Goal: Feedback & Contribution: Contribute content

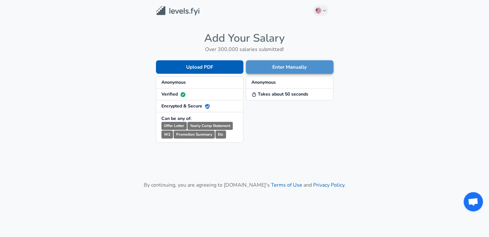
click at [284, 68] on button "Enter Manually" at bounding box center [289, 66] width 87 height 13
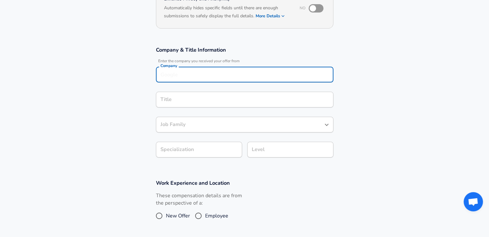
scroll to position [82, 0]
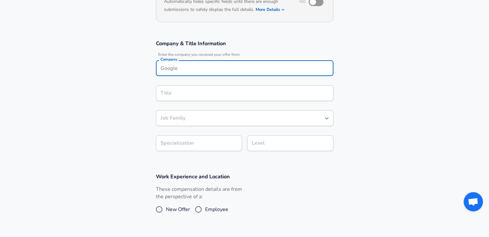
click at [239, 69] on input "Company" at bounding box center [245, 68] width 172 height 10
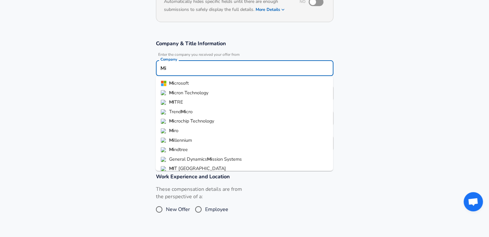
click at [206, 84] on li "Mi crosoft" at bounding box center [243, 84] width 177 height 10
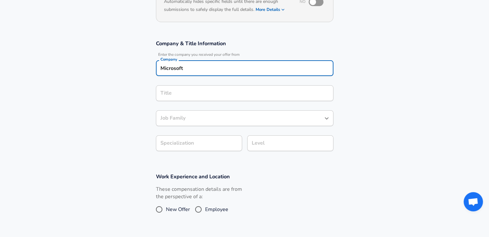
type input "Microsoft"
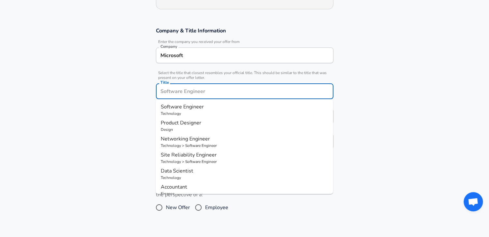
click at [200, 88] on input "Title" at bounding box center [245, 91] width 172 height 10
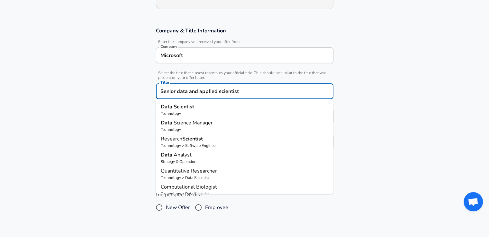
type input "Senior data and applied scientist"
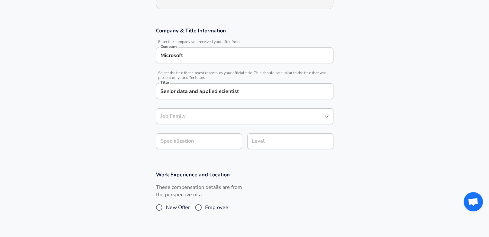
click at [355, 91] on section "Company & Title Information Enter the company you received your offer from Comp…" at bounding box center [244, 92] width 489 height 144
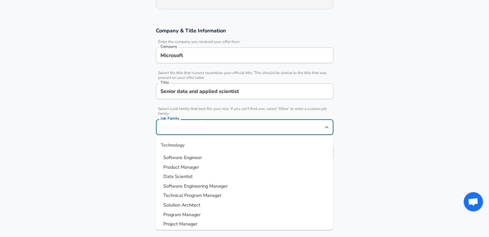
scroll to position [108, 0]
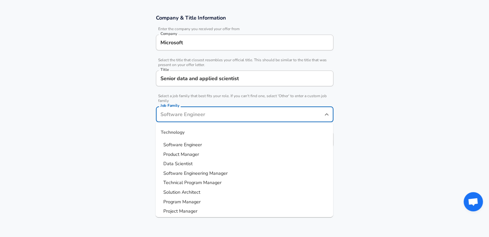
click at [174, 117] on input "Job Family" at bounding box center [240, 115] width 162 height 10
click at [174, 164] on span "Data Scientist" at bounding box center [177, 164] width 29 height 6
type input "Data Scientist"
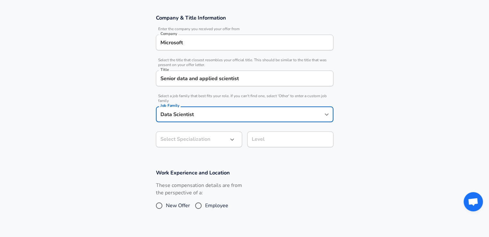
scroll to position [127, 0]
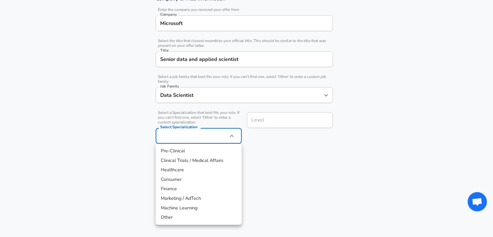
click at [179, 209] on li "Machine Learning" at bounding box center [199, 209] width 86 height 10
type input "Machine Learning"
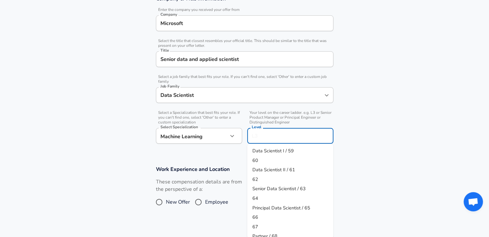
scroll to position [140, 0]
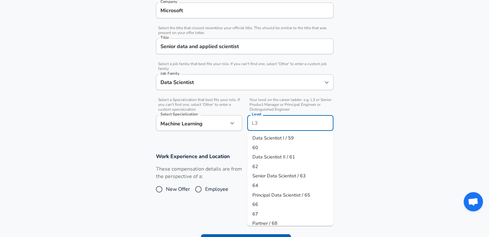
click at [303, 118] on input "Level" at bounding box center [290, 123] width 80 height 10
click at [272, 179] on span "Senior Data Scientist / 63" at bounding box center [278, 176] width 53 height 6
type input "Senior Data Scientist / 63"
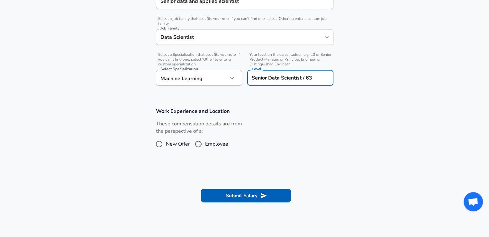
scroll to position [186, 0]
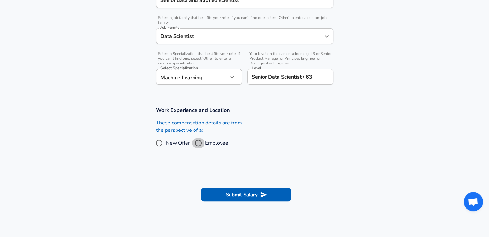
click at [202, 144] on input "Employee" at bounding box center [197, 143] width 13 height 10
radio input "true"
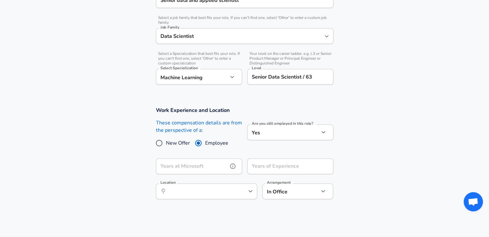
click at [208, 169] on input "Years at Microsoft" at bounding box center [192, 167] width 72 height 16
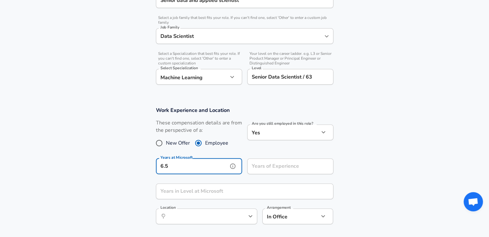
type input "6.5"
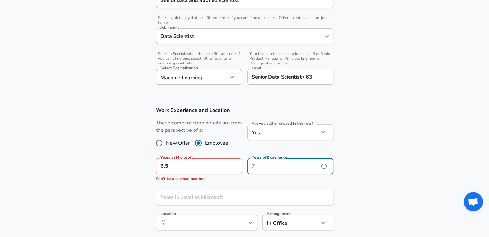
click at [294, 166] on input "Years of Experience" at bounding box center [283, 167] width 72 height 16
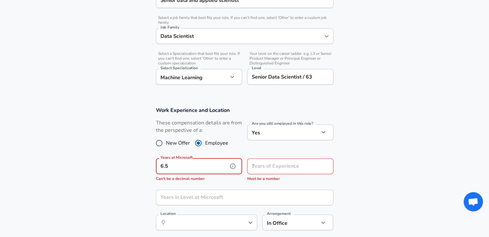
drag, startPoint x: 208, startPoint y: 169, endPoint x: 152, endPoint y: 163, distance: 56.2
click at [152, 163] on div "Years at Microsoft 6.5 Years at Microsoft Can't be a decimal number" at bounding box center [196, 169] width 91 height 31
type input "7"
click at [268, 164] on input "Years of Experience" at bounding box center [283, 167] width 72 height 16
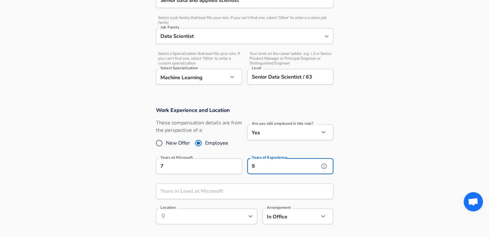
scroll to position [0, 0]
type input "9"
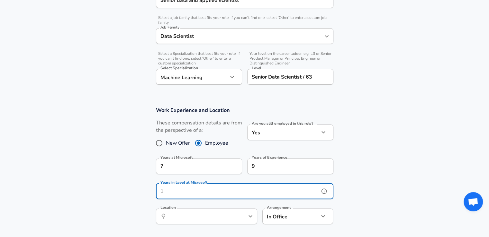
click at [211, 191] on input "Years in Level at Microsoft" at bounding box center [237, 192] width 163 height 16
drag, startPoint x: 201, startPoint y: 228, endPoint x: 198, endPoint y: 219, distance: 9.1
click at [198, 219] on div "Location ​ Location" at bounding box center [206, 216] width 101 height 25
type input "3"
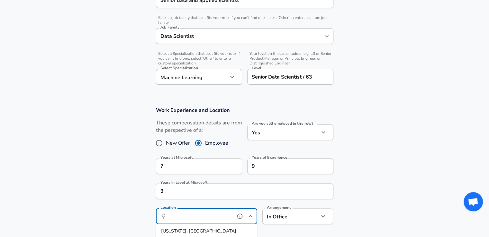
click at [198, 219] on input "Location" at bounding box center [199, 217] width 66 height 10
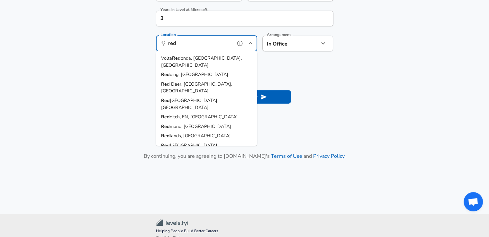
scroll to position [361, 0]
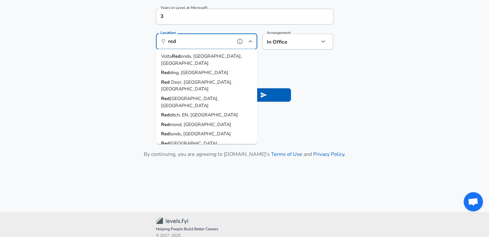
click at [184, 121] on span "mond, [GEOGRAPHIC_DATA]" at bounding box center [200, 124] width 61 height 6
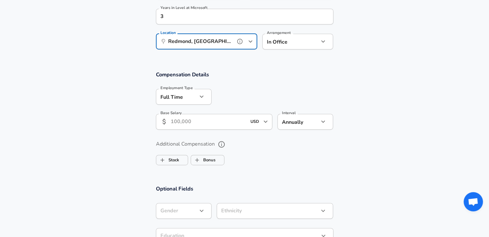
type input "Redmond, [GEOGRAPHIC_DATA]"
click at [197, 126] on input "Base Salary" at bounding box center [209, 122] width 76 height 16
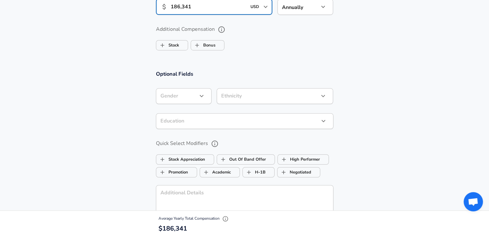
scroll to position [479, 0]
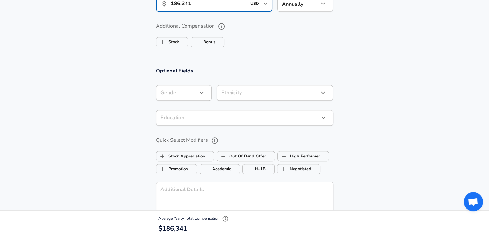
type input "186,341"
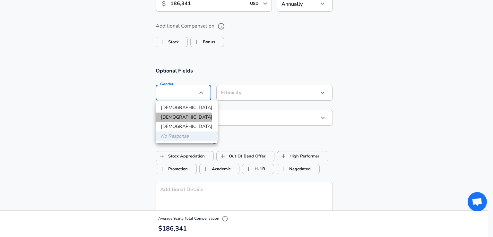
click at [178, 119] on li "[DEMOGRAPHIC_DATA]" at bounding box center [187, 118] width 62 height 10
type input "[DEMOGRAPHIC_DATA]"
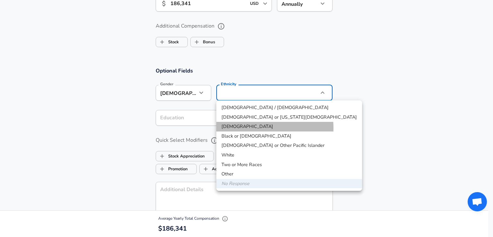
click at [242, 128] on li "[DEMOGRAPHIC_DATA]" at bounding box center [290, 127] width 146 height 10
type input "[DEMOGRAPHIC_DATA]"
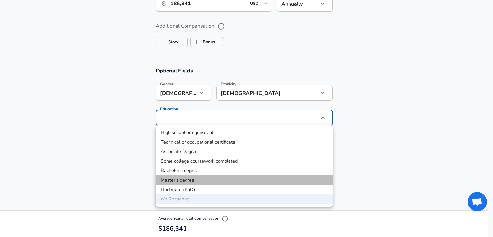
click at [181, 178] on li "Master's degree" at bounding box center [244, 181] width 177 height 10
type input "Masters degree"
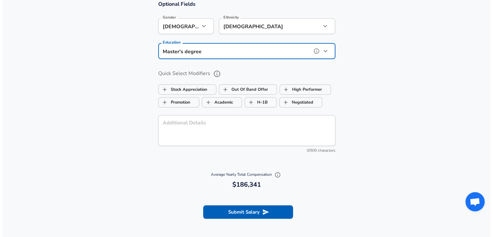
scroll to position [550, 0]
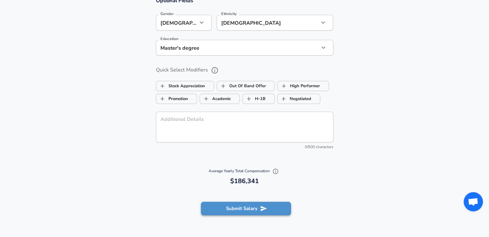
click at [244, 206] on button "Submit Salary" at bounding box center [246, 208] width 90 height 13
